Goal: Complete application form

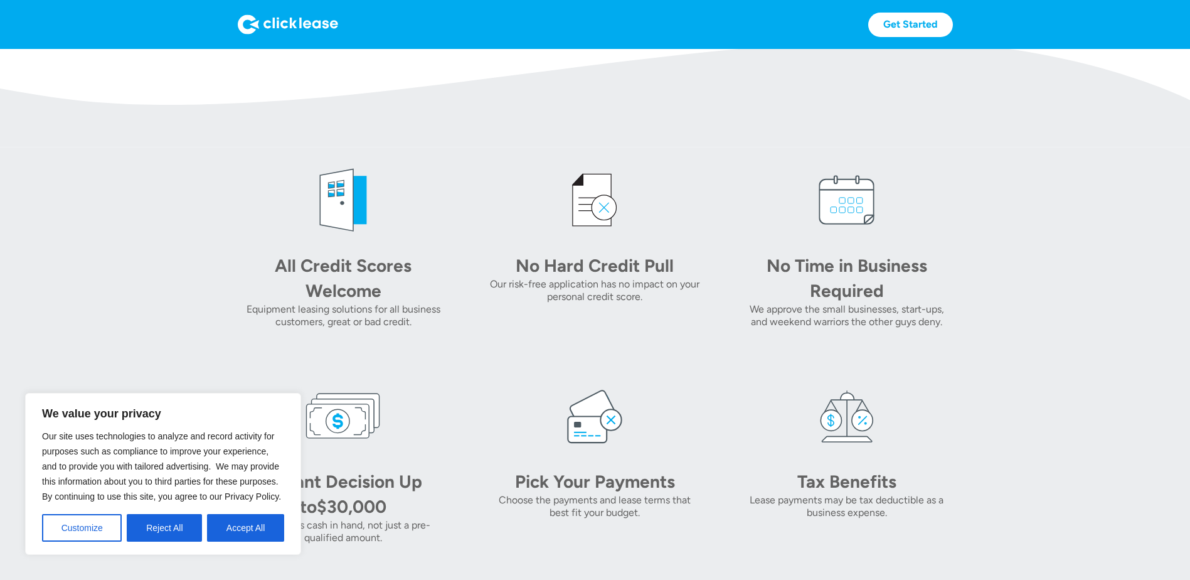
scroll to position [363, 0]
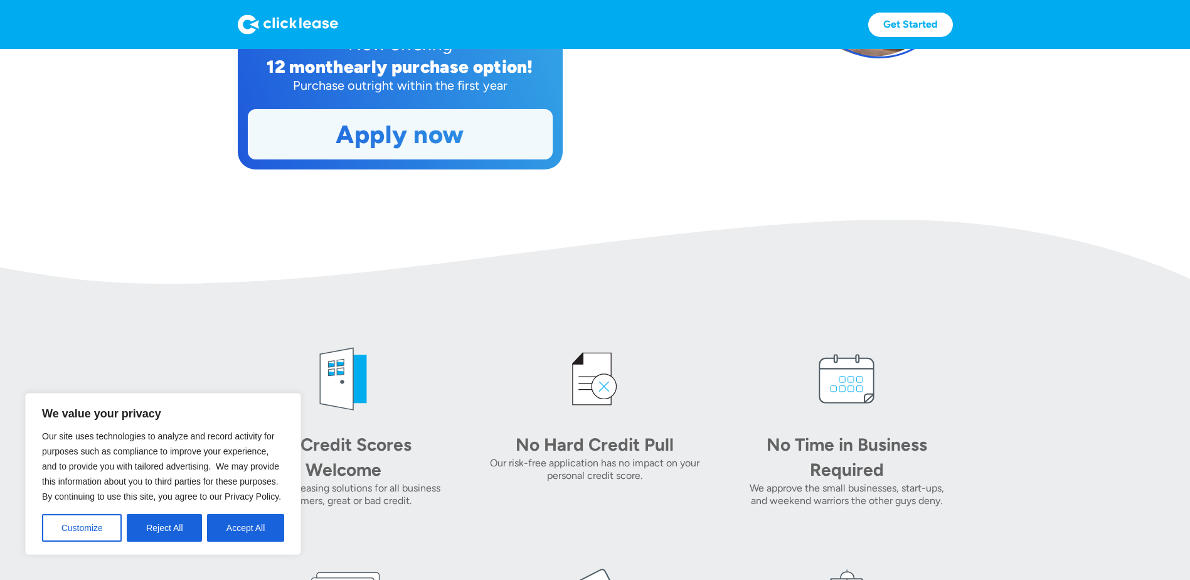
click at [514, 118] on link "Apply now" at bounding box center [400, 134] width 304 height 49
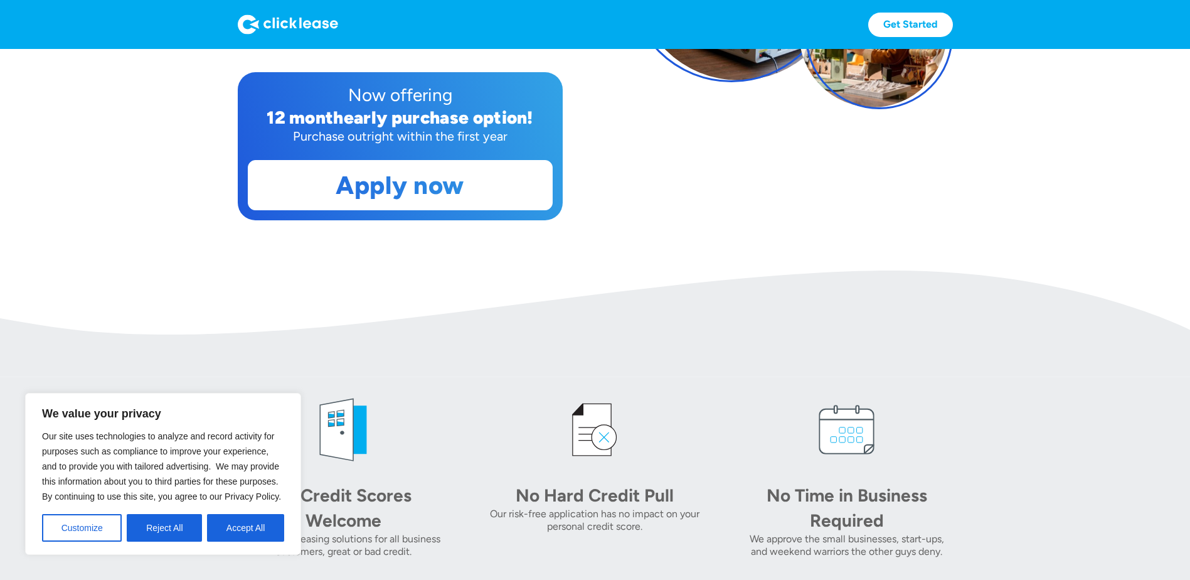
scroll to position [314, 0]
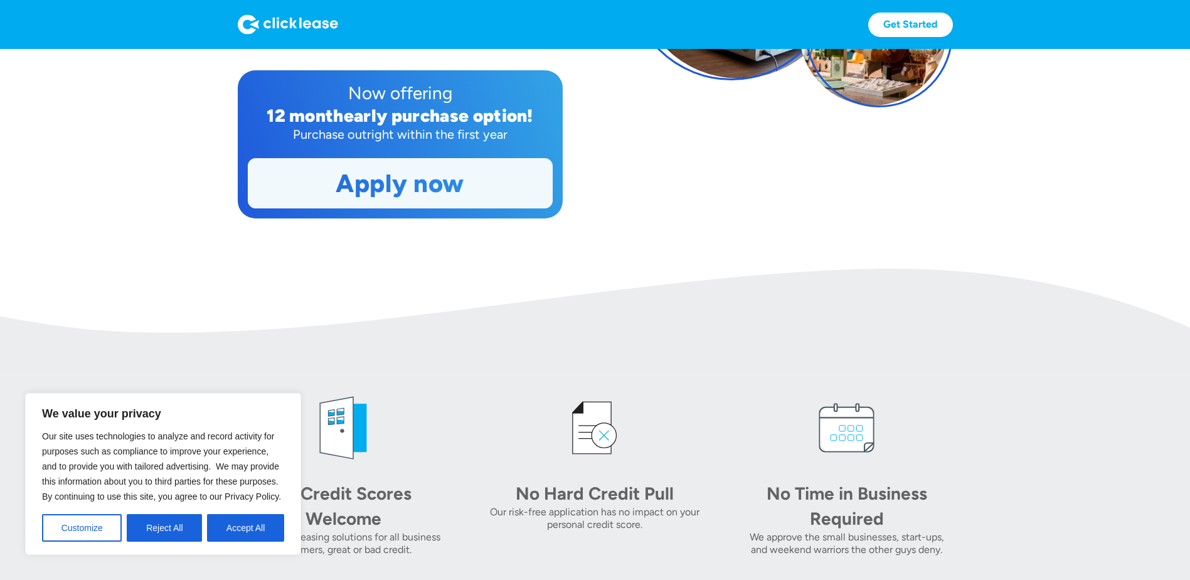
click at [510, 186] on link "Apply now" at bounding box center [400, 183] width 304 height 49
